Goal: Task Accomplishment & Management: Use online tool/utility

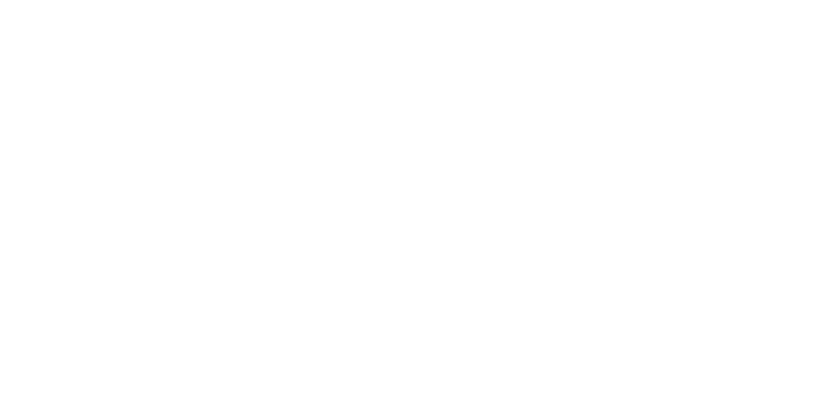
click at [119, 172] on div "Tracking" at bounding box center [100, 177] width 35 height 12
click at [529, 362] on icon "button" at bounding box center [526, 362] width 6 height 7
type input "m"
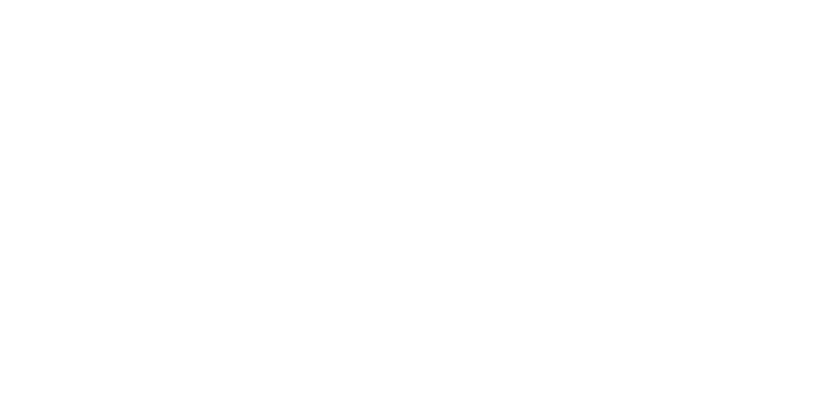
click at [406, 198] on button "Clock On" at bounding box center [370, 203] width 71 height 21
click at [522, 363] on button "button" at bounding box center [514, 362] width 16 height 16
type input "m"
click at [406, 205] on button "Clock On" at bounding box center [370, 203] width 71 height 21
